Goal: Transaction & Acquisition: Purchase product/service

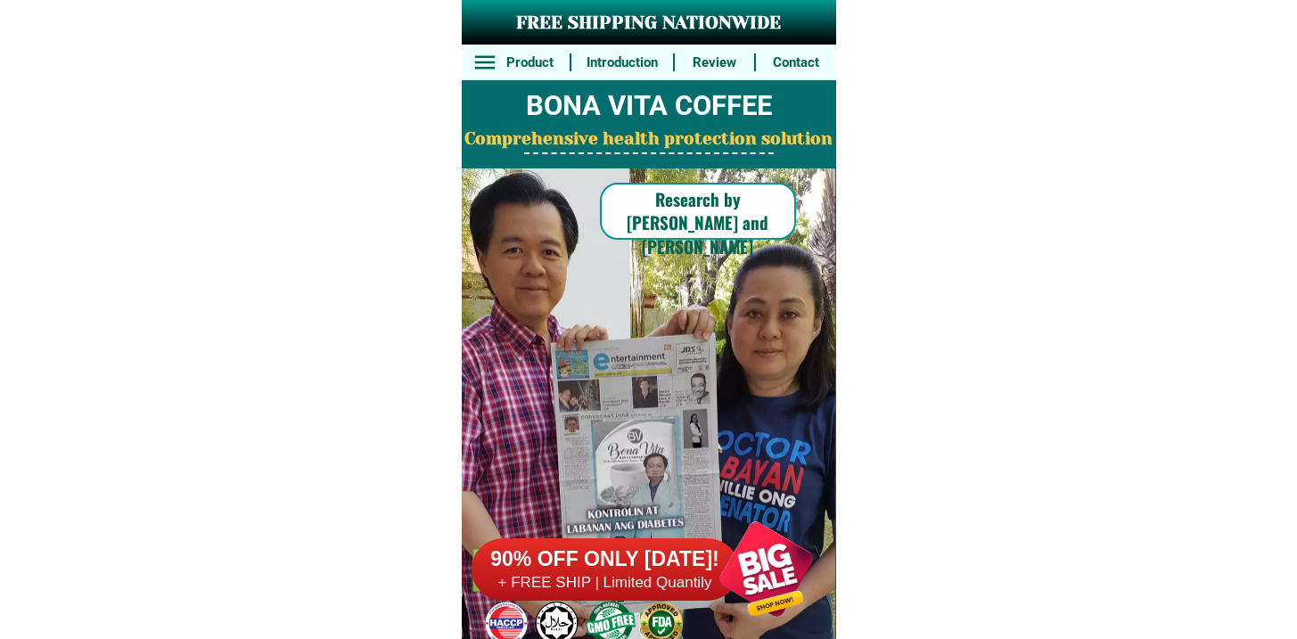
click at [670, 563] on h6 "90% OFF ONLY [DATE]!" at bounding box center [605, 560] width 267 height 27
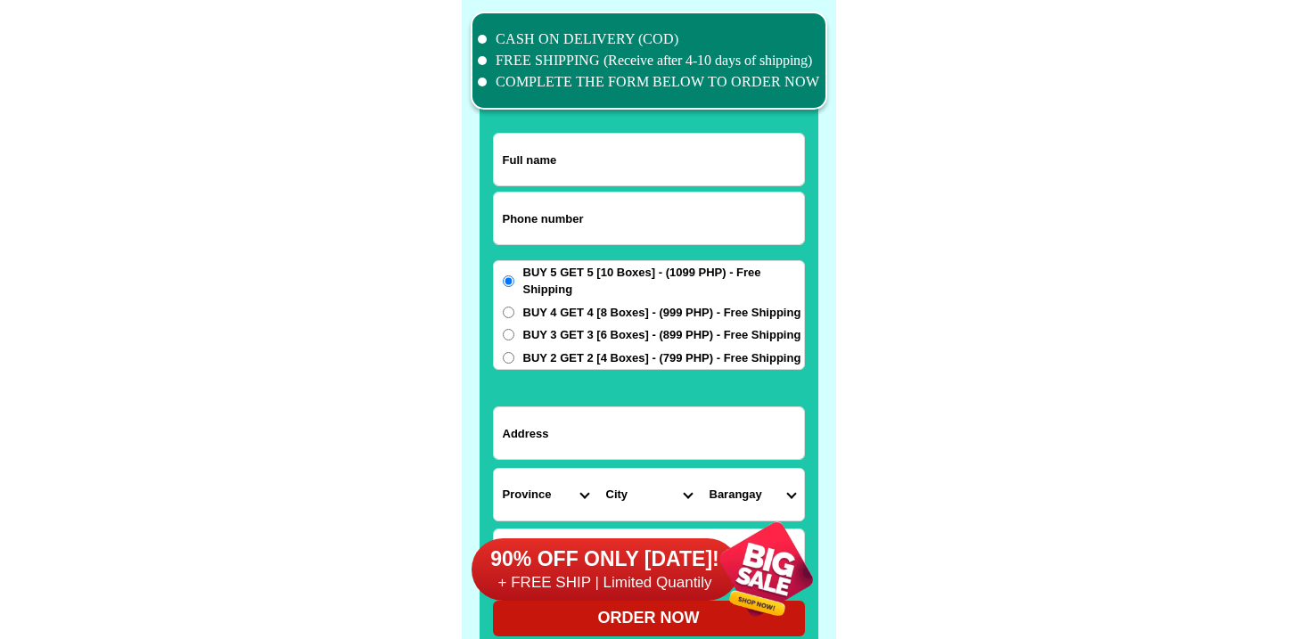
scroll to position [13860, 0]
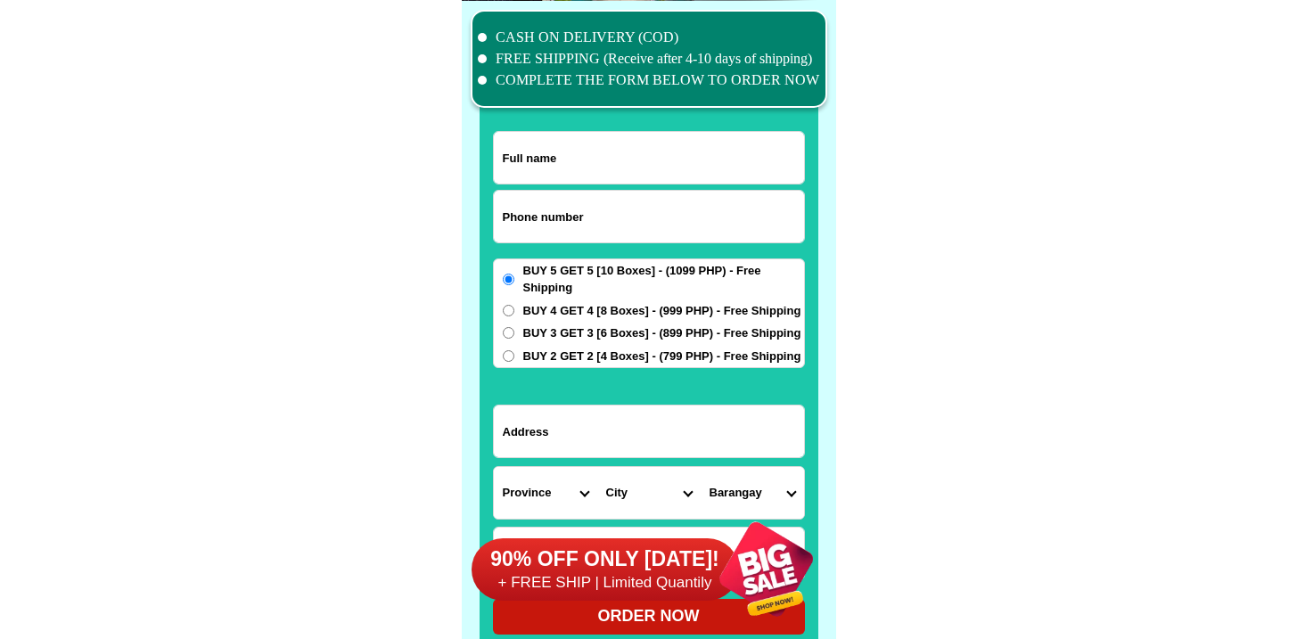
click at [563, 214] on input "Input phone_number" at bounding box center [649, 217] width 310 height 52
paste input "639175670412"
type input "639175670412"
click at [621, 151] on input "Input full_name" at bounding box center [649, 158] width 310 height 52
paste input "Bernardino Garcia"
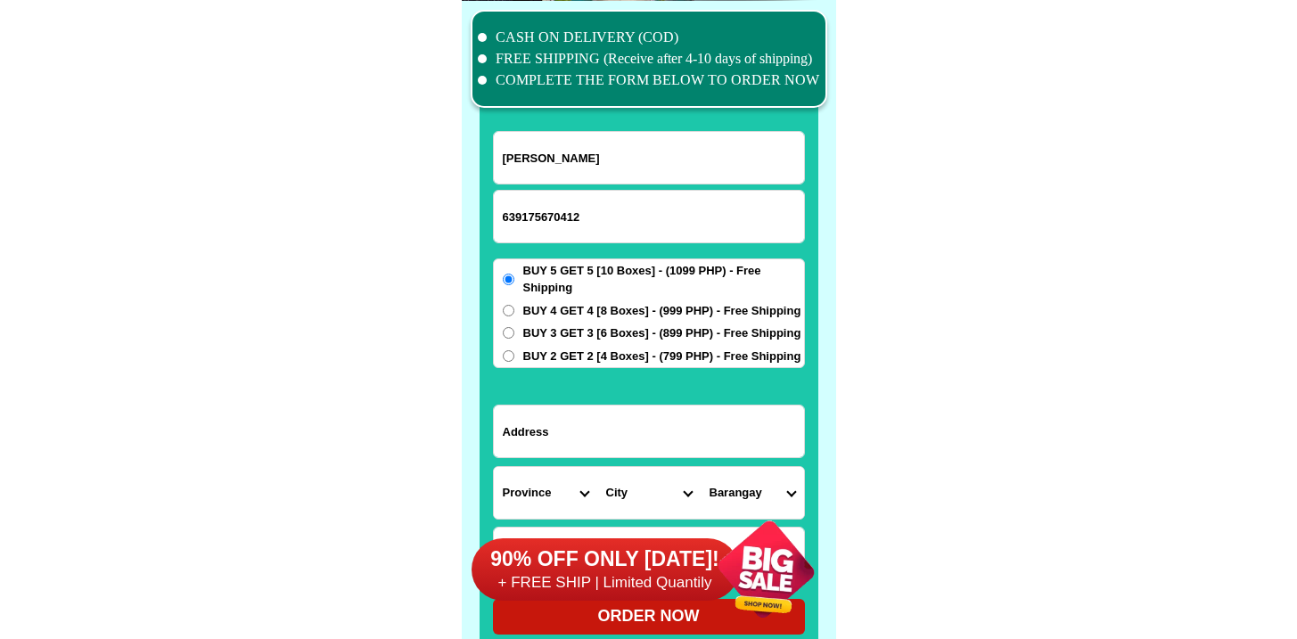
type input "Bernardino Garcia"
click at [553, 370] on form "Bernardino Garcia 639175670412 ORDER NOW Province Abra Agusan-del-norte Agusan-…" at bounding box center [649, 383] width 312 height 504
click at [555, 358] on span "BUY 2 GET 2 [4 Boxes] - (799 PHP) - Free Shipping" at bounding box center [662, 357] width 278 height 18
click at [514, 358] on input "BUY 2 GET 2 [4 Boxes] - (799 PHP) - Free Shipping" at bounding box center [509, 356] width 12 height 12
radio input "true"
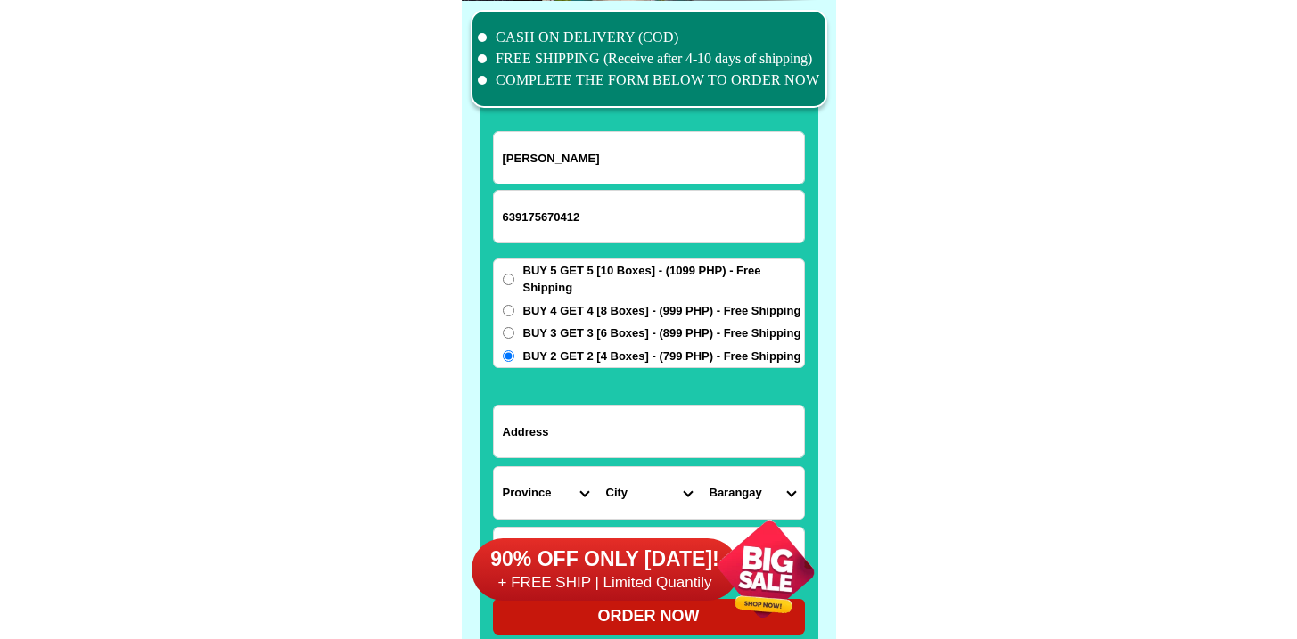
click at [544, 432] on input "Input address" at bounding box center [649, 432] width 310 height 52
paste input "B2 L27 Highview Homes Brgy.171 Congressional Rd"
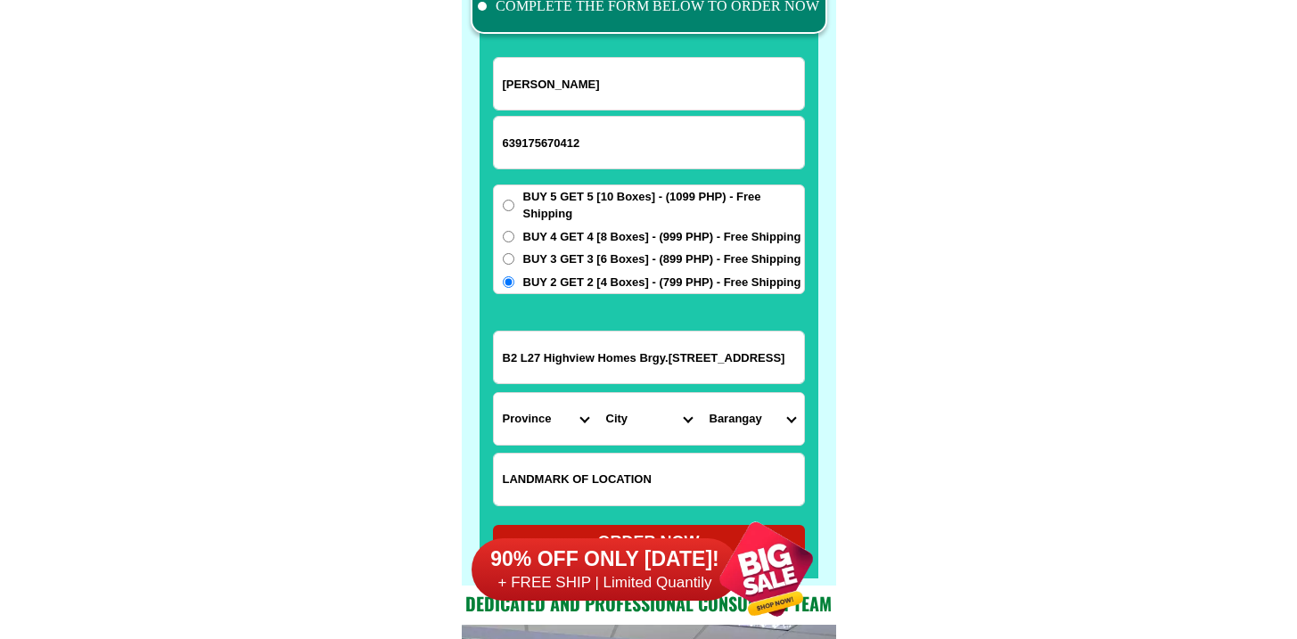
scroll to position [14059, 0]
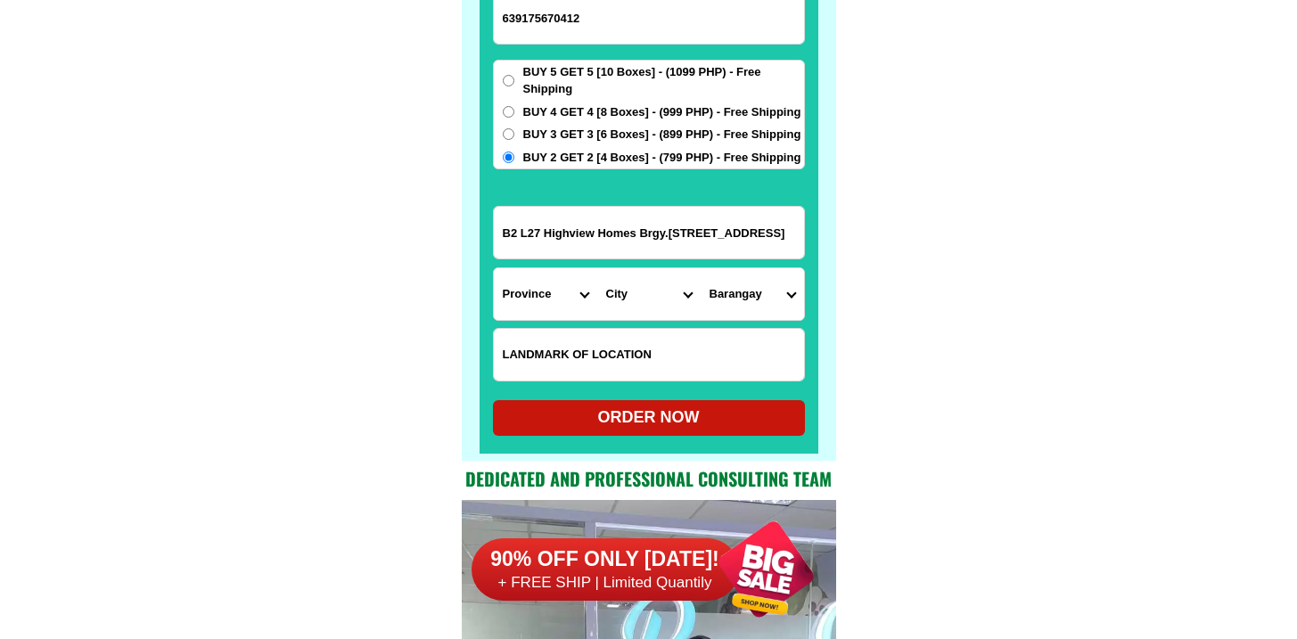
type input "B2 L27 Highview Homes Brgy.171 Congressional Rd"
click at [576, 289] on select "Province [GEOGRAPHIC_DATA] [GEOGRAPHIC_DATA] [GEOGRAPHIC_DATA] [GEOGRAPHIC_DATA…" at bounding box center [545, 294] width 103 height 52
select select "63_219"
click at [494, 268] on select "Province [GEOGRAPHIC_DATA] [GEOGRAPHIC_DATA] [GEOGRAPHIC_DATA] [GEOGRAPHIC_DATA…" at bounding box center [545, 294] width 103 height 52
click at [667, 299] on select "City" at bounding box center [648, 294] width 103 height 52
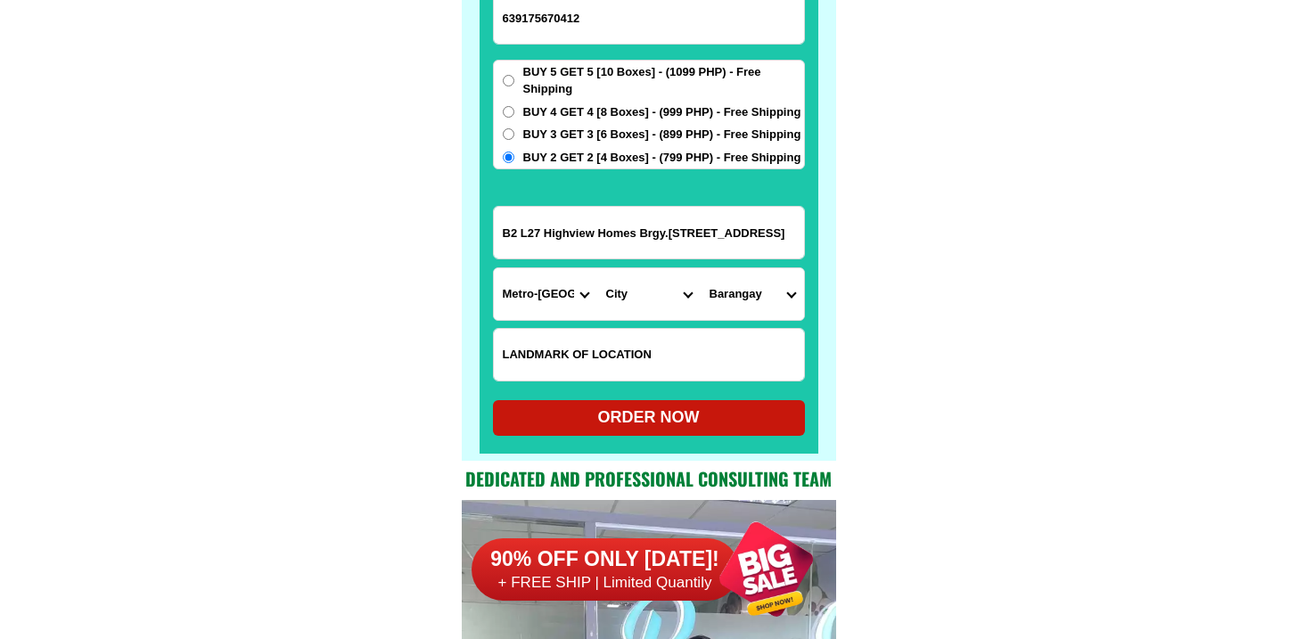
select select "63_2199773"
click at [597, 268] on select "City Binondo CALOOCAN Ermita Intramuros Las-pinas Makati Malabon-city Malate Ma…" at bounding box center [648, 294] width 103 height 52
click at [759, 285] on select "Barangay Barangay 1 Barangay 10 Barangay 100 Barangay 101 Barangay 102 Barangay…" at bounding box center [752, 294] width 103 height 52
select select "63_21997736823"
click at [701, 268] on select "Barangay Barangay 1 Barangay 10 Barangay 100 Barangay 101 Barangay 102 Barangay…" at bounding box center [752, 294] width 103 height 52
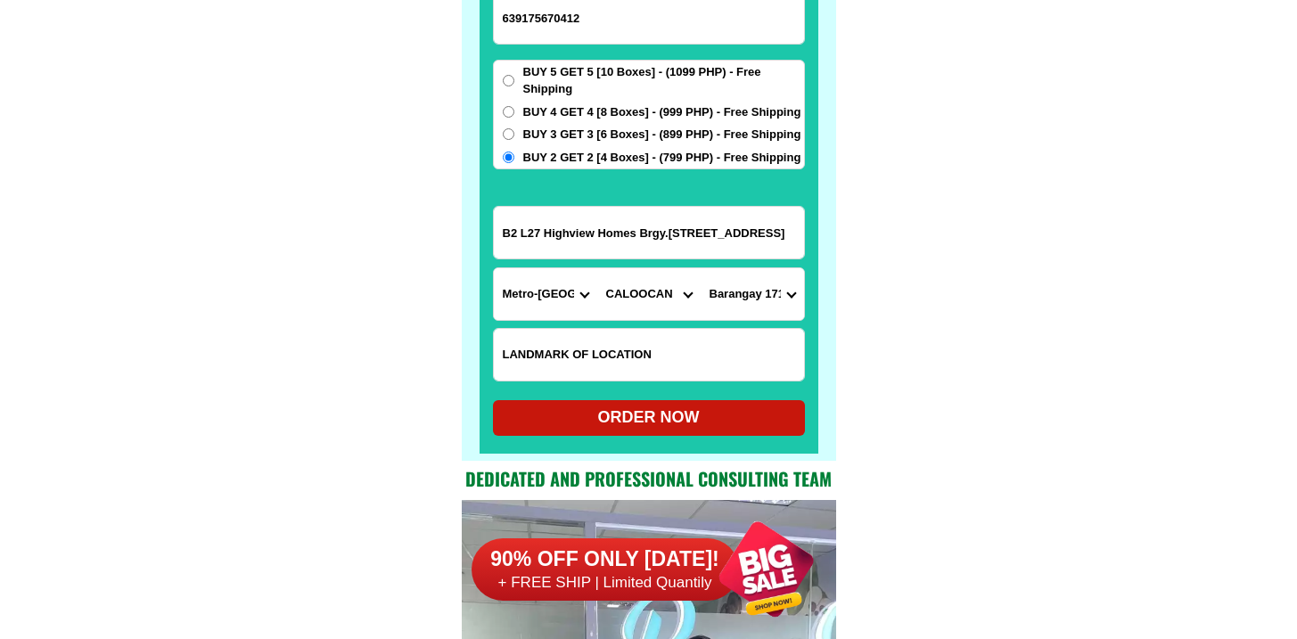
click at [648, 426] on div "ORDER NOW" at bounding box center [649, 418] width 312 height 24
radio input "true"
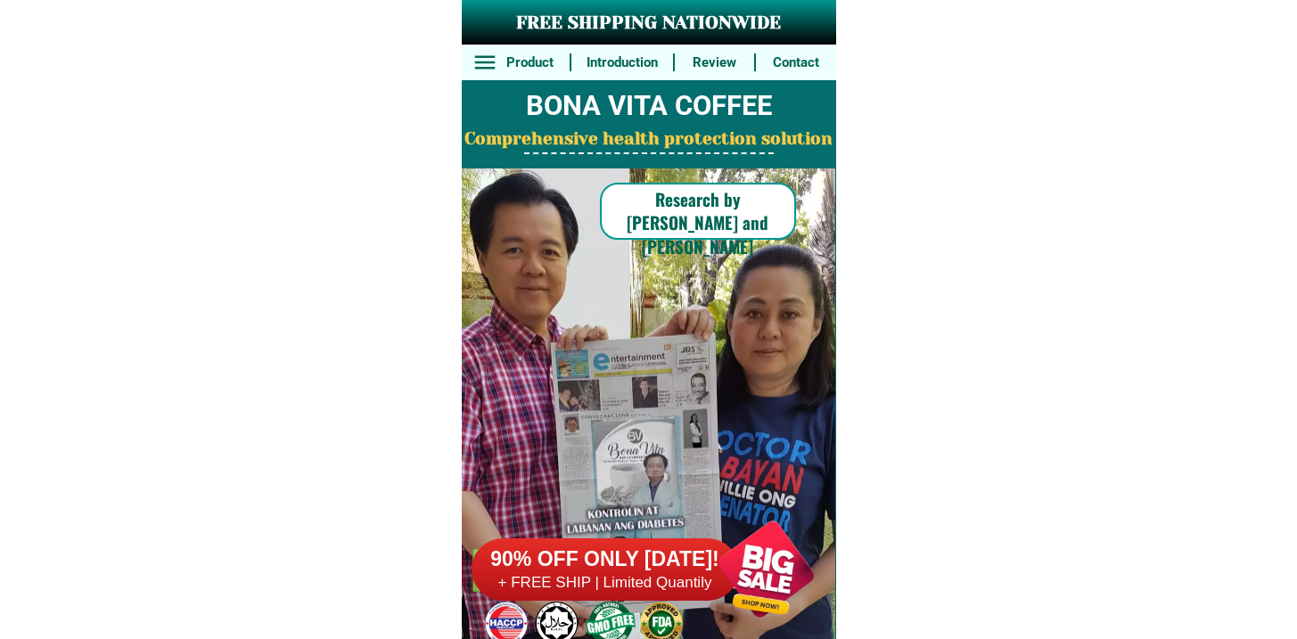
click at [686, 587] on h6 "+ FREE SHIP | Limited Quantily" at bounding box center [605, 583] width 267 height 20
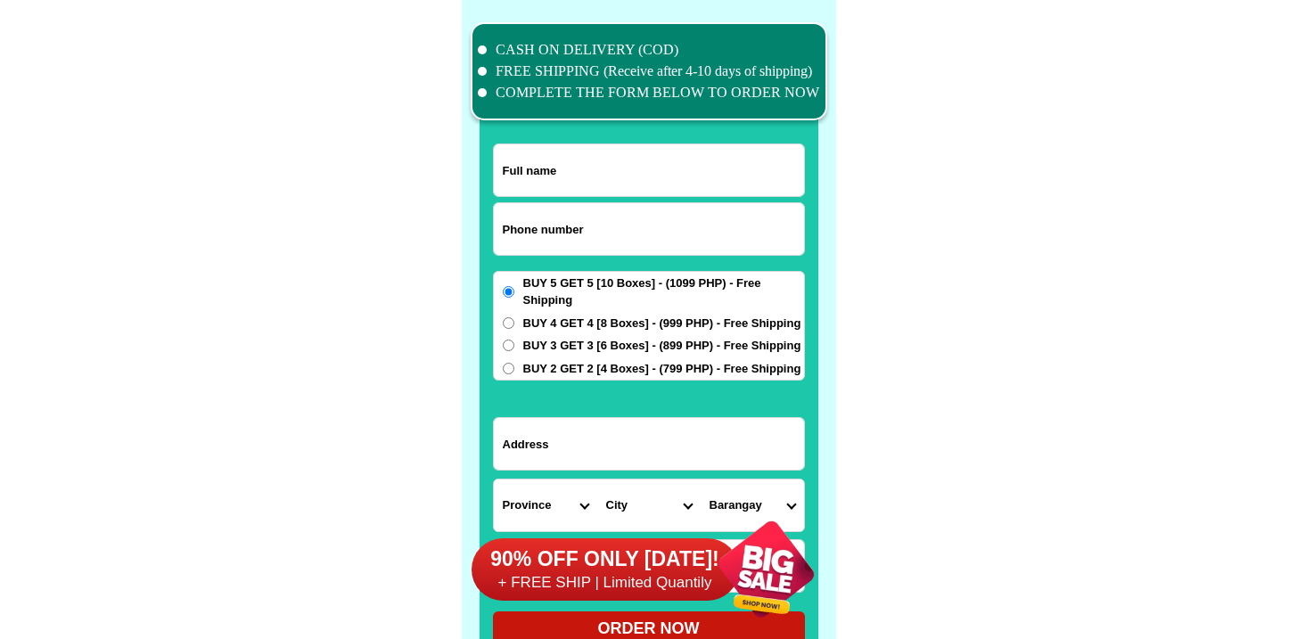
scroll to position [13860, 0]
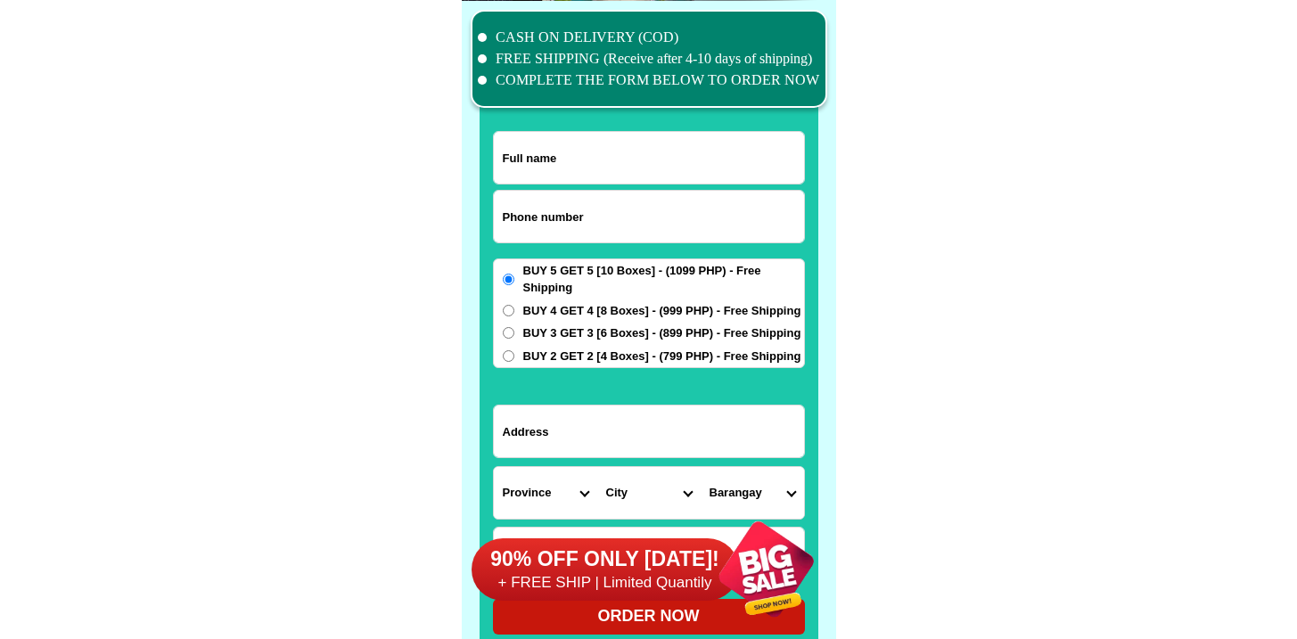
click at [589, 204] on input "Input phone_number" at bounding box center [649, 217] width 310 height 52
paste input "9515348004"
type input "09515348004"
click at [548, 165] on input "Input full_name" at bounding box center [649, 158] width 310 height 52
paste input "[PERSON_NAME]"
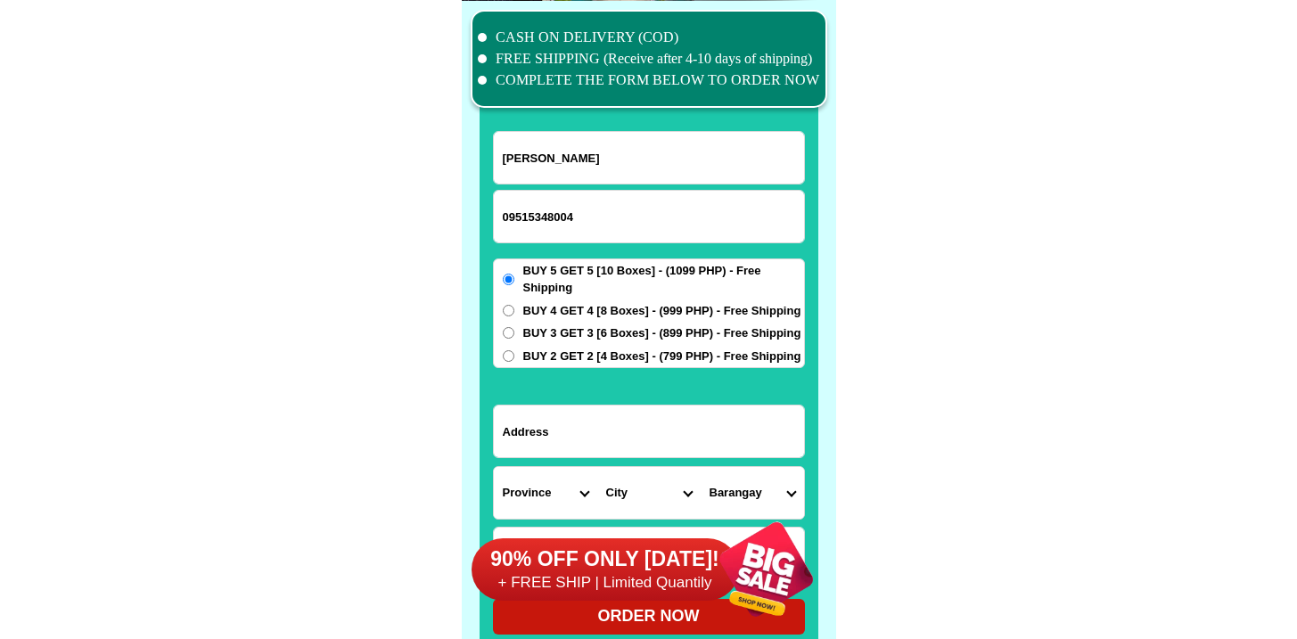
type input "[PERSON_NAME]"
click at [543, 363] on span "BUY 2 GET 2 [4 Boxes] - (799 PHP) - Free Shipping" at bounding box center [662, 357] width 278 height 18
click at [514, 362] on input "BUY 2 GET 2 [4 Boxes] - (799 PHP) - Free Shipping" at bounding box center [509, 356] width 12 height 12
radio input "true"
click at [542, 466] on div "Province [GEOGRAPHIC_DATA] [GEOGRAPHIC_DATA] [GEOGRAPHIC_DATA] [GEOGRAPHIC_DATA…" at bounding box center [649, 492] width 312 height 53
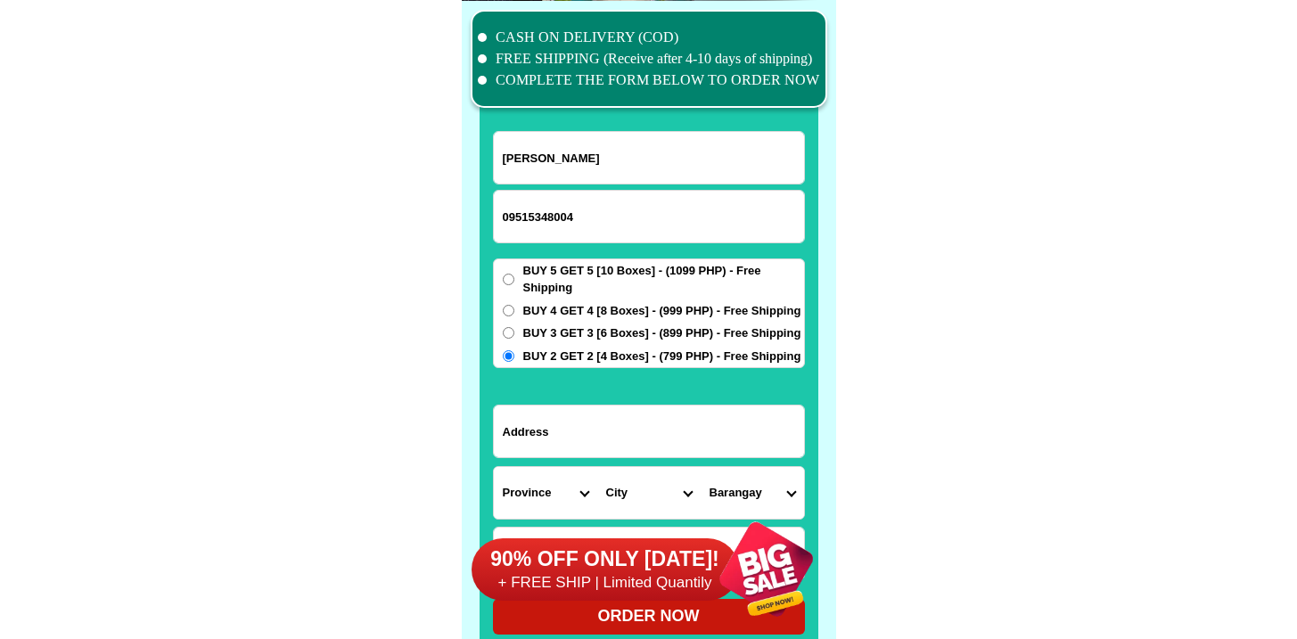
click at [565, 445] on input "Input address" at bounding box center [649, 432] width 310 height 52
paste input "867Purok Okra Bgy Gredu,[GEOGRAPHIC_DATA] [GEOGRAPHIC_DATA]"
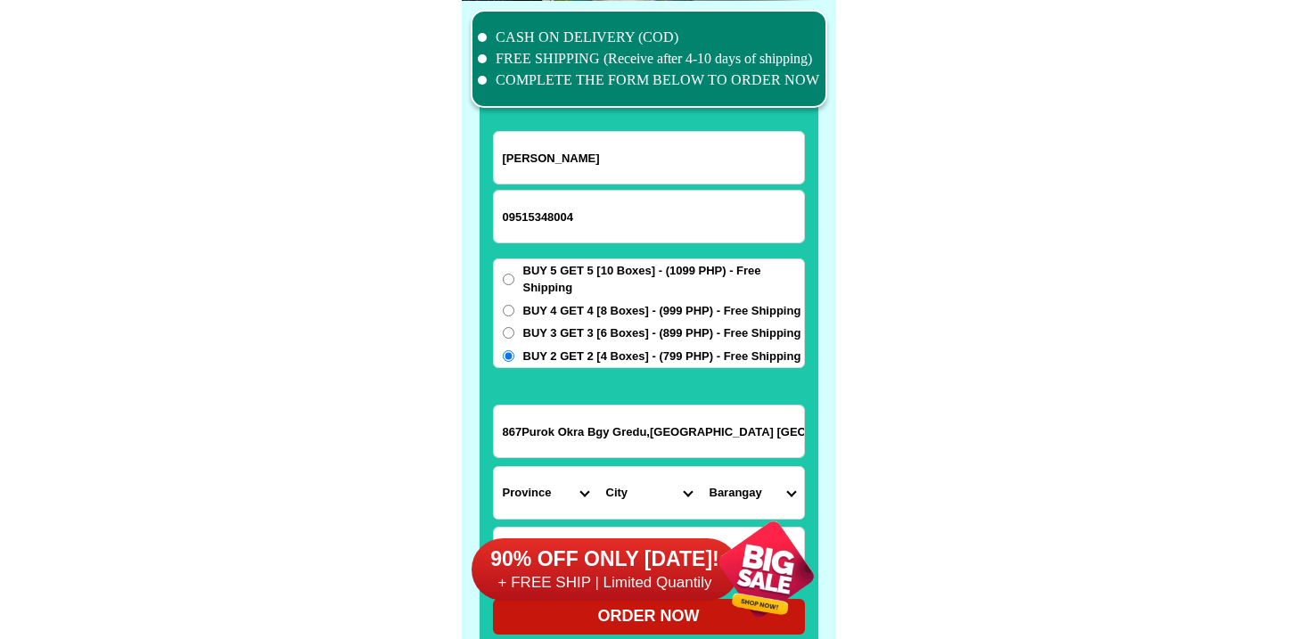
scroll to position [0, 1]
type input "867Purok Okra Bgy Gredu,[GEOGRAPHIC_DATA] [GEOGRAPHIC_DATA]"
click at [549, 479] on select "Province [GEOGRAPHIC_DATA] [GEOGRAPHIC_DATA] [GEOGRAPHIC_DATA] [GEOGRAPHIC_DATA…" at bounding box center [545, 493] width 103 height 52
select select "63_773"
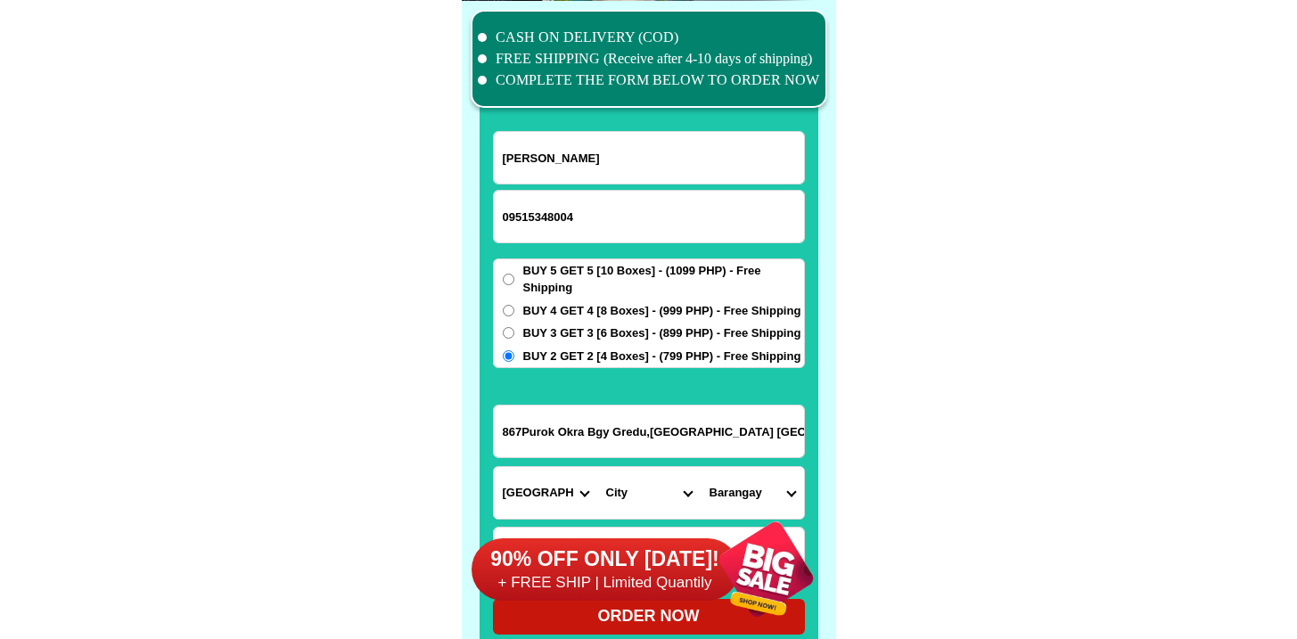
click at [494, 467] on select "Province [GEOGRAPHIC_DATA] [GEOGRAPHIC_DATA] [GEOGRAPHIC_DATA] [GEOGRAPHIC_DATA…" at bounding box center [545, 493] width 103 height 52
click at [635, 495] on select "City [PERSON_NAME]-e.-[GEOGRAPHIC_DATA]-[PERSON_NAME] [GEOGRAPHIC_DATA]-[GEOGRA…" at bounding box center [648, 493] width 103 height 52
select select "63_7731844"
click at [597, 467] on select "City [PERSON_NAME]-e.-[GEOGRAPHIC_DATA]-[PERSON_NAME] [GEOGRAPHIC_DATA]-[GEOGRA…" at bounding box center [648, 493] width 103 height 52
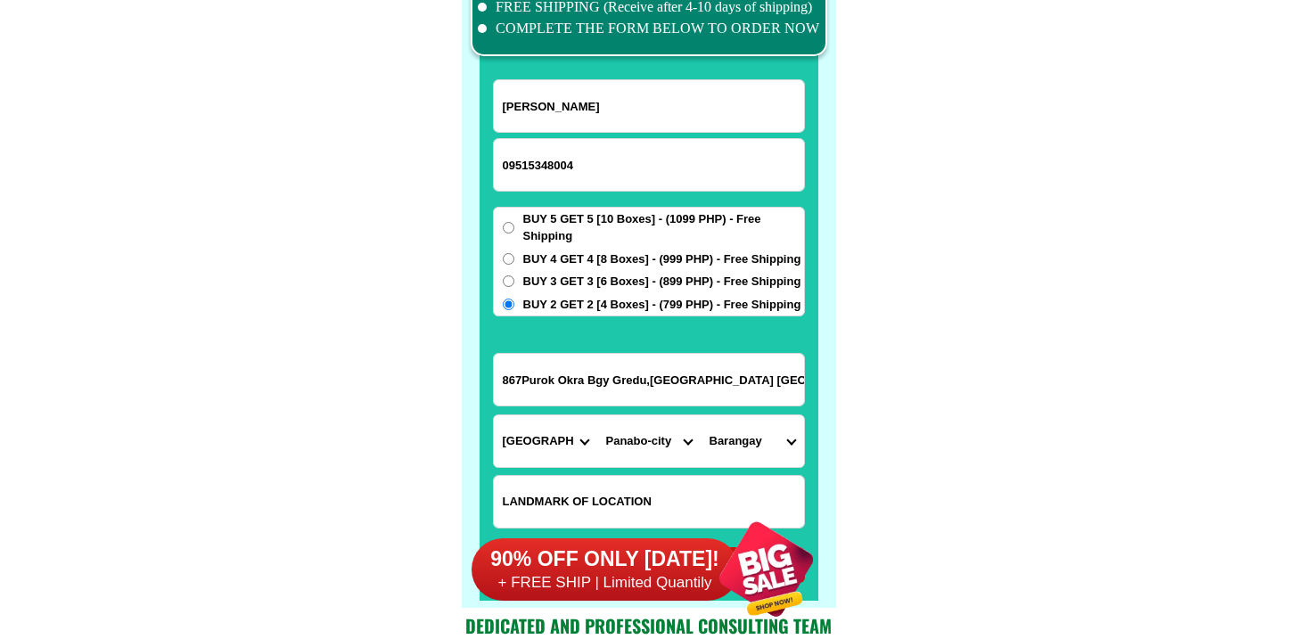
scroll to position [13949, 0]
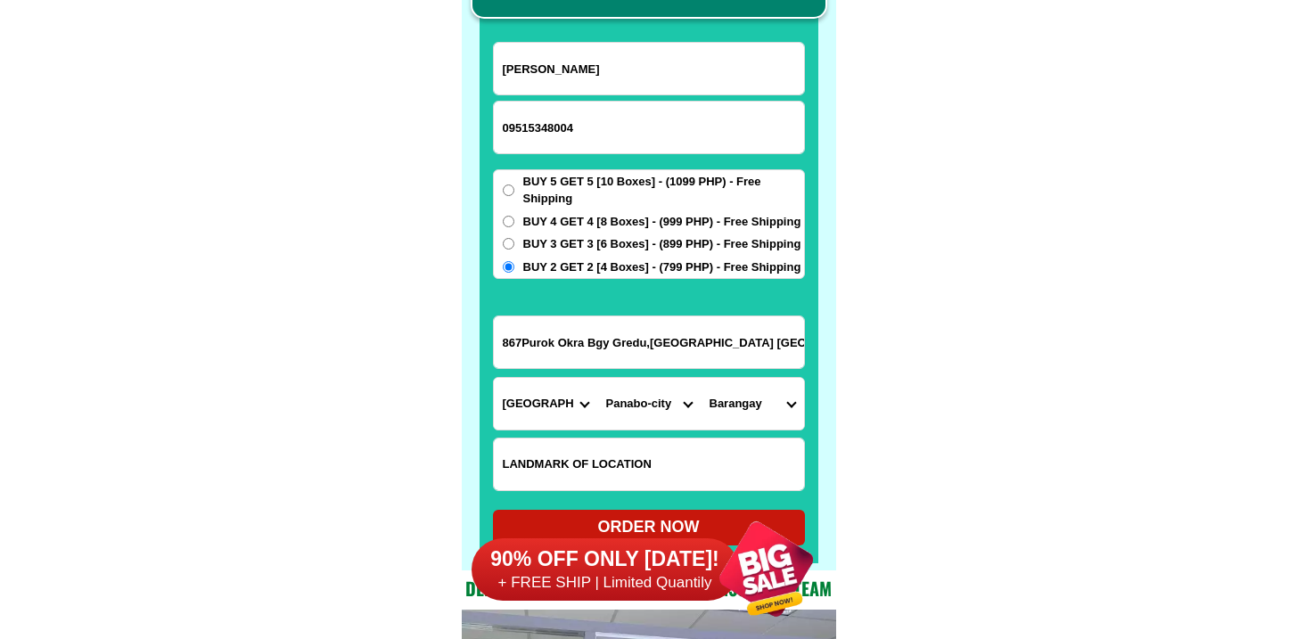
click at [722, 407] on select "Barangay [PERSON_NAME] Buenavista Cacao Cagangohan Consolacion Dapco [PERSON_NA…" at bounding box center [752, 404] width 103 height 52
select select "63_77318447004"
click at [701, 378] on select "Barangay [PERSON_NAME] Buenavista Cacao Cagangohan Consolacion Dapco [PERSON_NA…" at bounding box center [752, 404] width 103 height 52
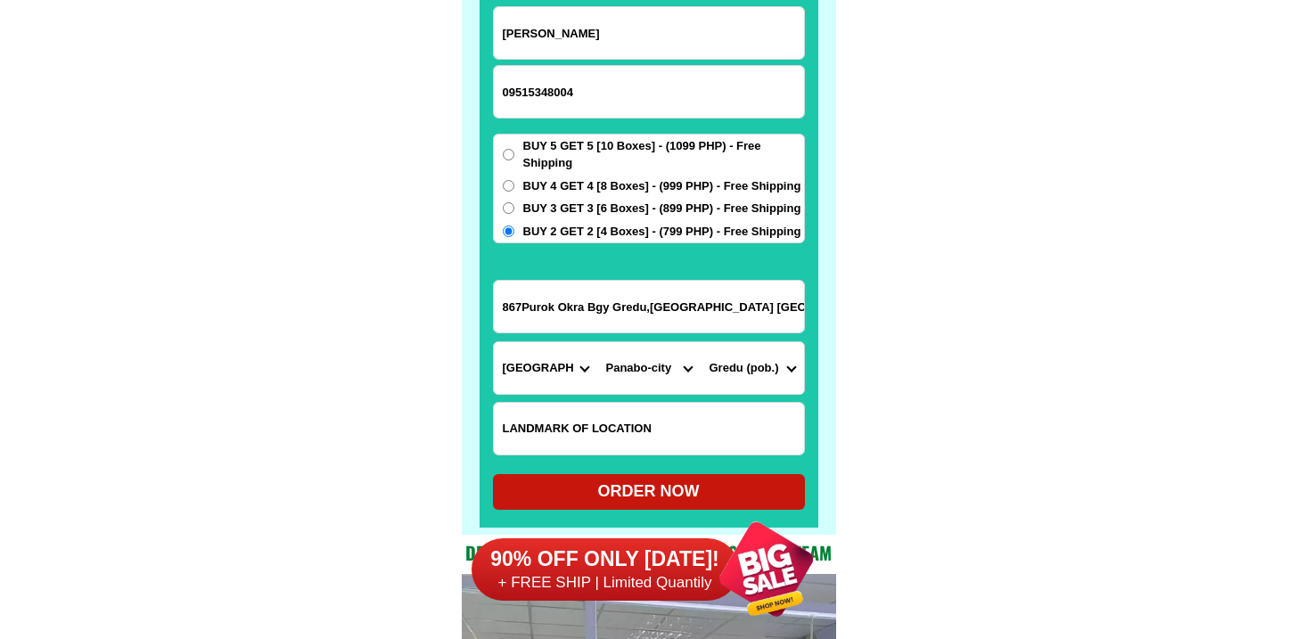
scroll to position [13986, 0]
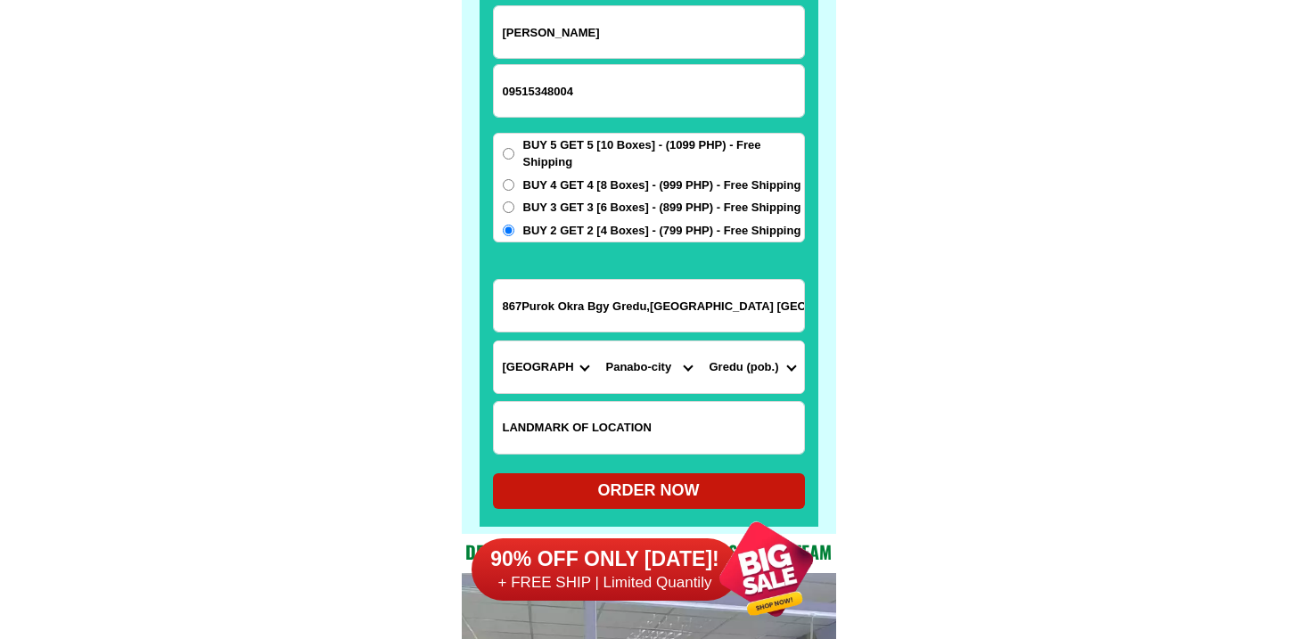
click at [645, 482] on div "ORDER NOW" at bounding box center [649, 491] width 312 height 24
radio input "true"
